Goal: Find specific page/section: Find specific page/section

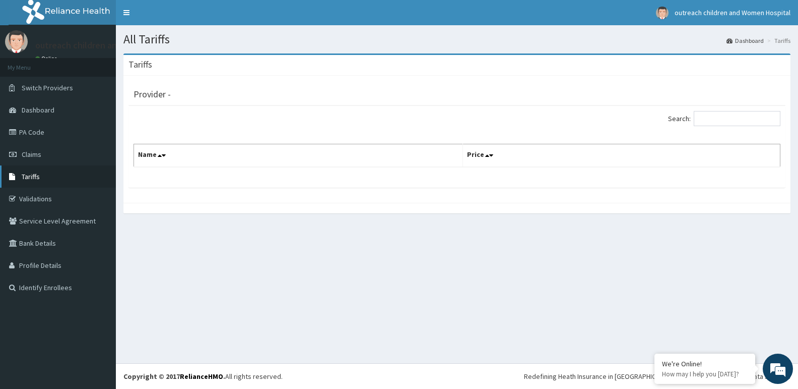
click at [21, 178] on link "Tariffs" at bounding box center [58, 176] width 116 height 22
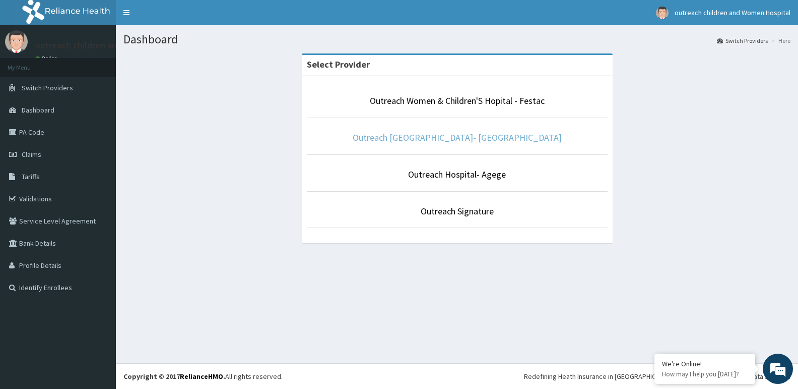
click at [462, 139] on link "Outreach [GEOGRAPHIC_DATA]- [GEOGRAPHIC_DATA]" at bounding box center [457, 138] width 209 height 12
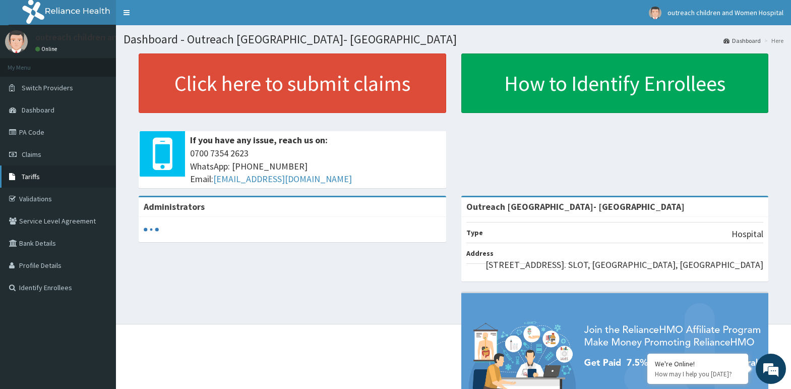
click at [31, 176] on span "Tariffs" at bounding box center [31, 176] width 18 height 9
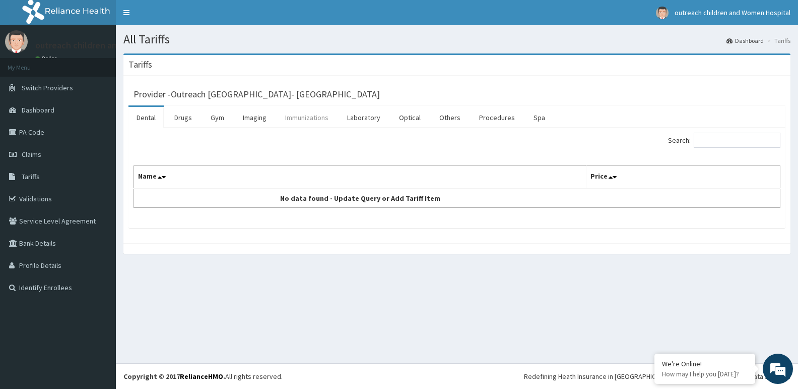
click at [303, 117] on link "Immunizations" at bounding box center [306, 117] width 59 height 21
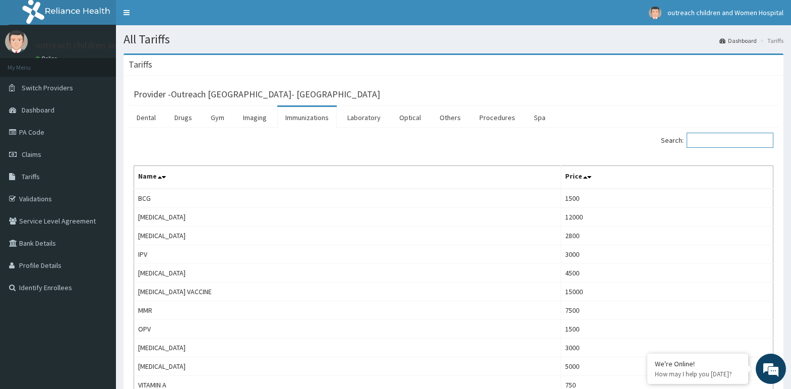
click at [741, 139] on input "Search:" at bounding box center [729, 140] width 87 height 15
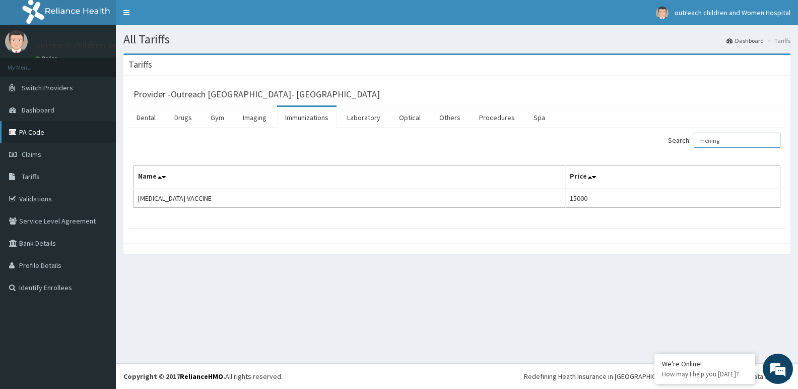
type input "mening"
click at [22, 130] on link "PA Code" at bounding box center [58, 132] width 116 height 22
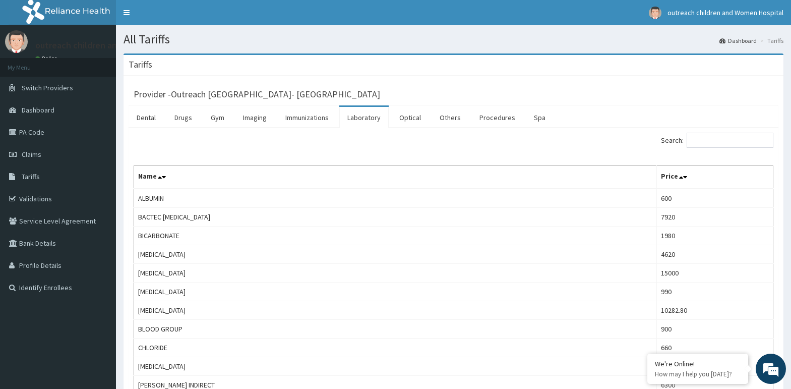
click at [717, 139] on input "Search:" at bounding box center [729, 140] width 87 height 15
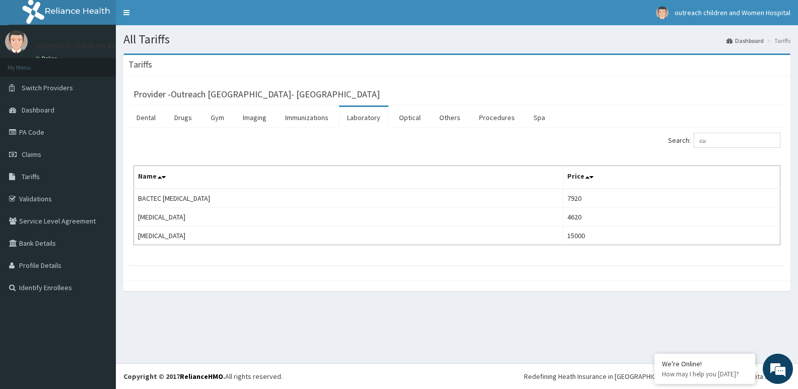
type input "c"
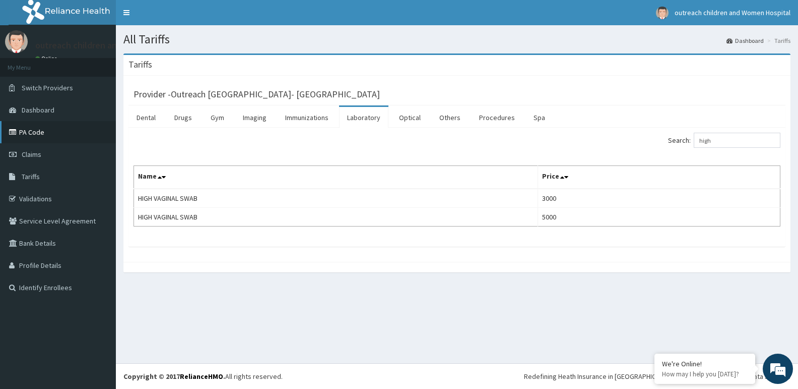
type input "high"
click at [37, 127] on link "PA Code" at bounding box center [58, 132] width 116 height 22
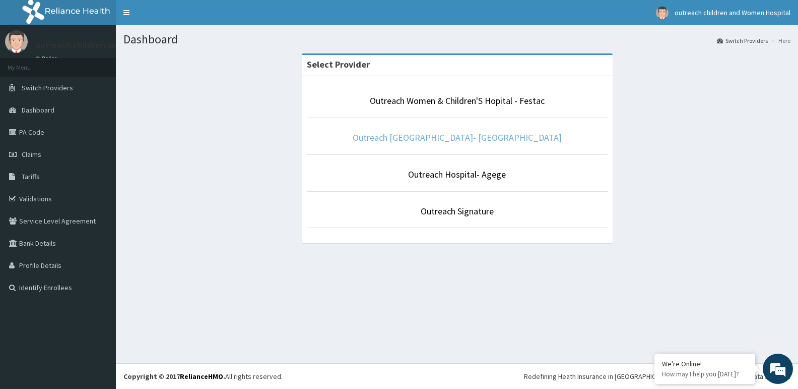
click at [496, 137] on link "Outreach [GEOGRAPHIC_DATA]- [GEOGRAPHIC_DATA]" at bounding box center [457, 138] width 209 height 12
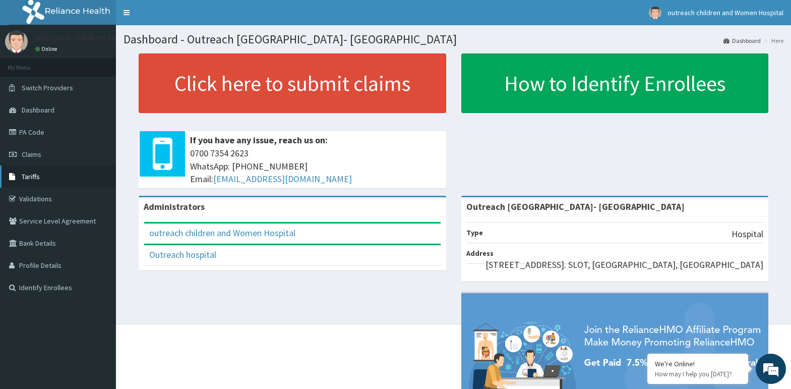
click at [30, 174] on span "Tariffs" at bounding box center [31, 176] width 18 height 9
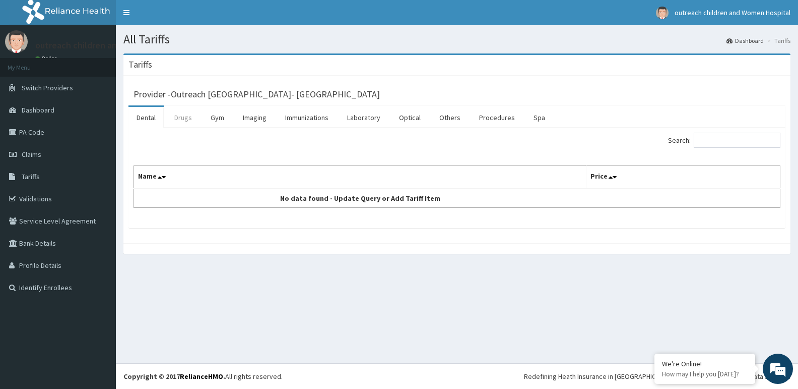
click at [182, 117] on link "Drugs" at bounding box center [183, 117] width 34 height 21
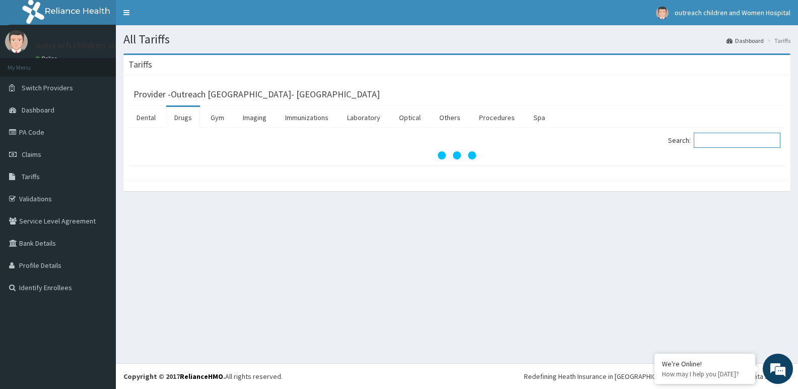
click at [718, 137] on input "Search:" at bounding box center [737, 140] width 87 height 15
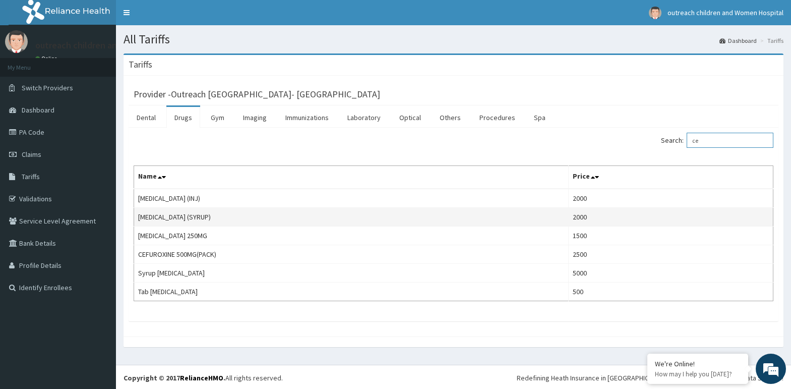
type input "c"
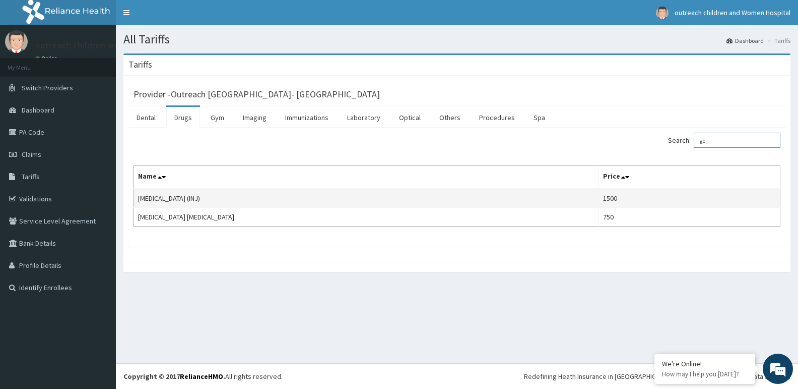
type input "g"
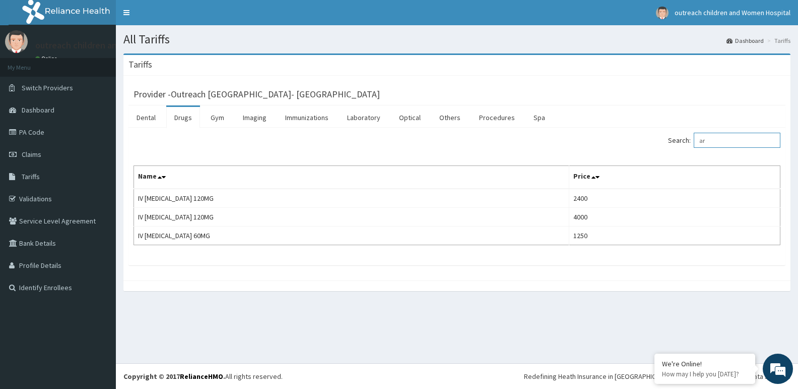
type input "a"
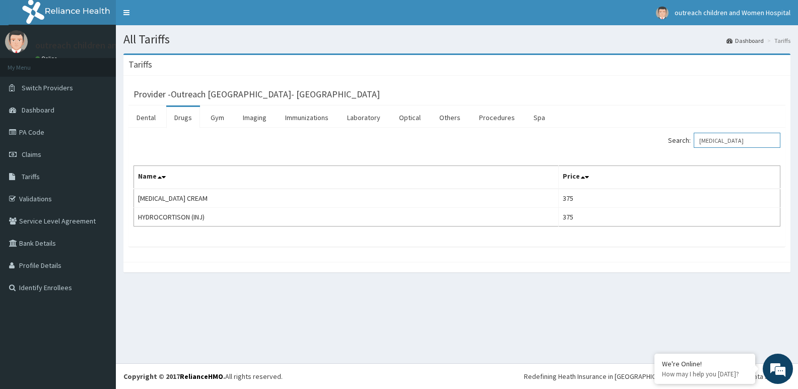
type input "[MEDICAL_DATA]"
